Goal: Book appointment/travel/reservation

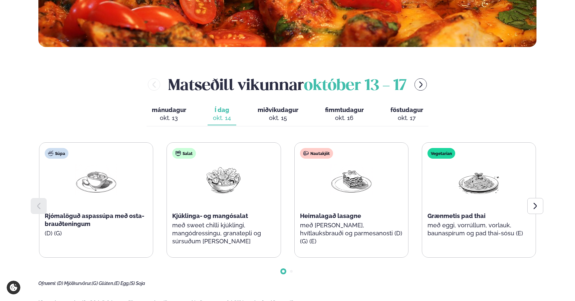
scroll to position [255, 0]
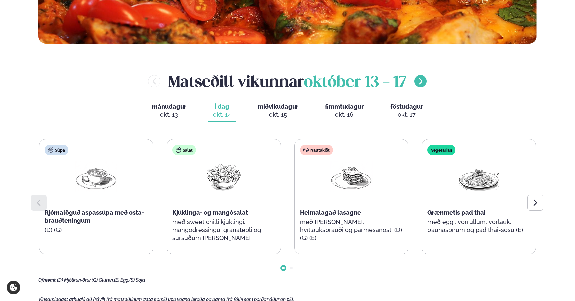
click at [421, 81] on icon "menu-btn-right" at bounding box center [421, 81] width 8 height 8
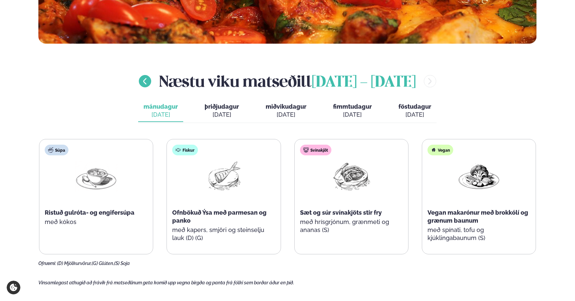
click at [141, 83] on icon "menu-btn-left" at bounding box center [145, 81] width 8 height 8
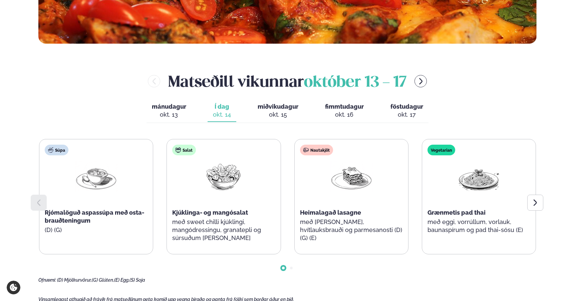
click at [275, 109] on span "miðvikudagur" at bounding box center [278, 106] width 41 height 7
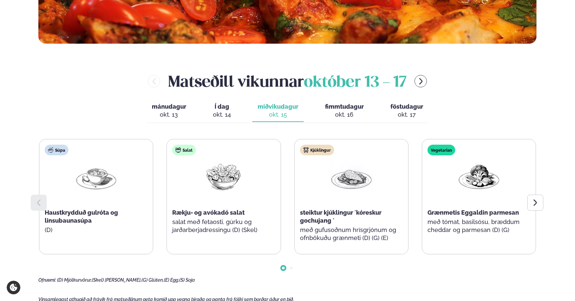
click at [336, 110] on button "fimmtudagur fim. [DATE]" at bounding box center [344, 111] width 49 height 22
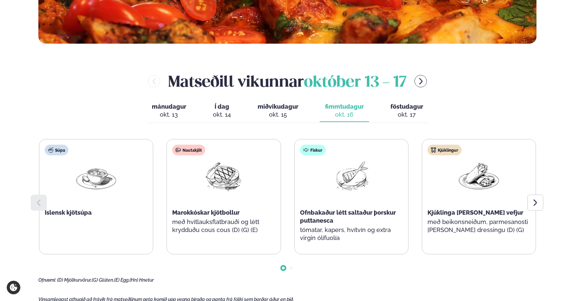
click at [407, 107] on span "föstudagur" at bounding box center [406, 106] width 33 height 7
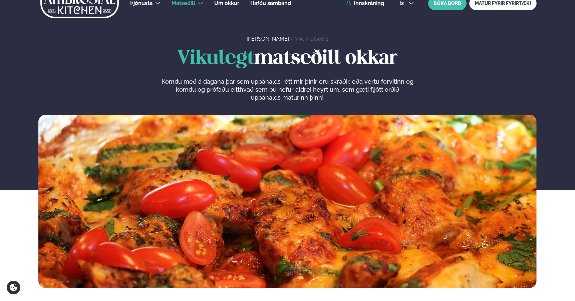
scroll to position [0, 0]
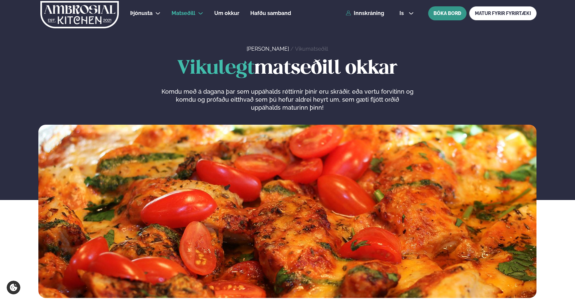
click at [435, 11] on button "BÓKA BORÐ" at bounding box center [447, 13] width 38 height 14
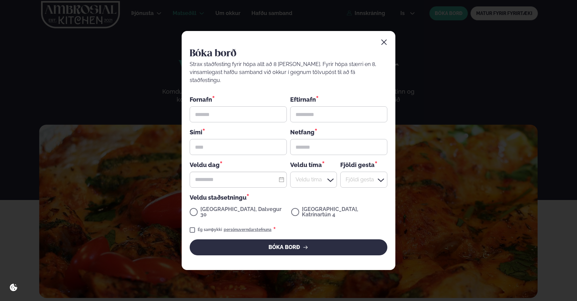
click at [385, 45] on icon "button" at bounding box center [383, 42] width 5 height 5
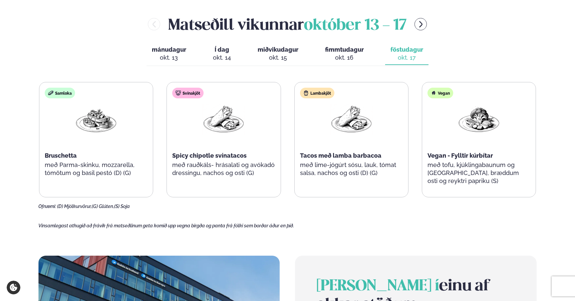
scroll to position [312, 0]
click at [349, 53] on div "okt. 16" at bounding box center [344, 57] width 39 height 8
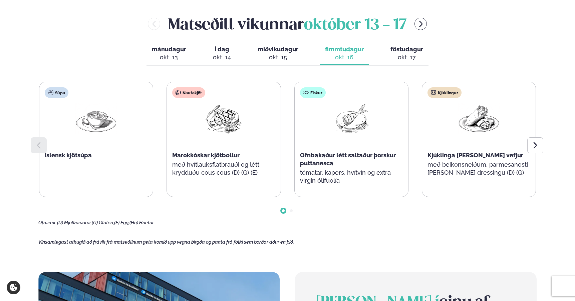
click at [274, 53] on button "miðvikudagur mið. [DATE]" at bounding box center [277, 54] width 51 height 22
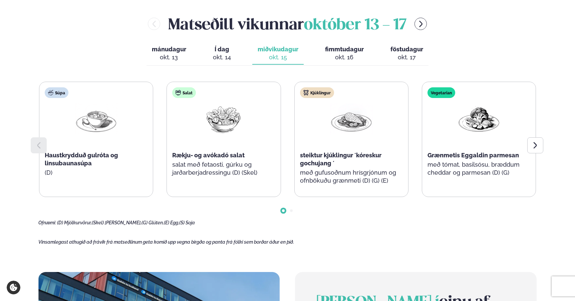
click at [514, 50] on div "[PERSON_NAME] [DATE] - [DATE] [PERSON_NAME]. [DATE] Í dag Í d. [DATE] miðvikuda…" at bounding box center [287, 119] width 498 height 213
